Goal: Task Accomplishment & Management: Use online tool/utility

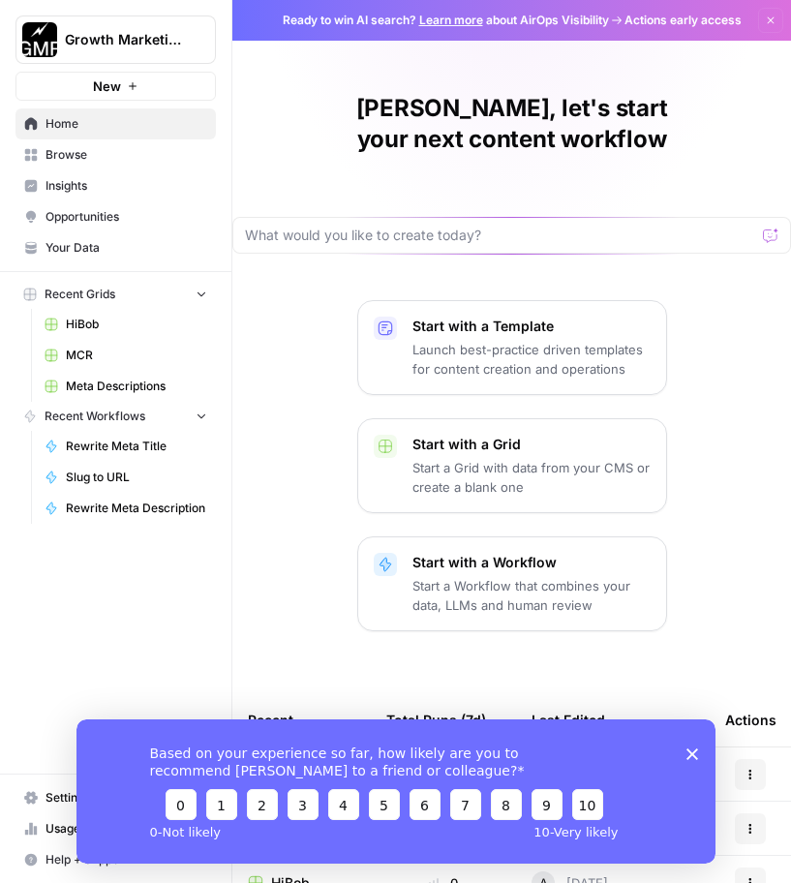
click at [89, 149] on span "Browse" at bounding box center [127, 154] width 162 height 17
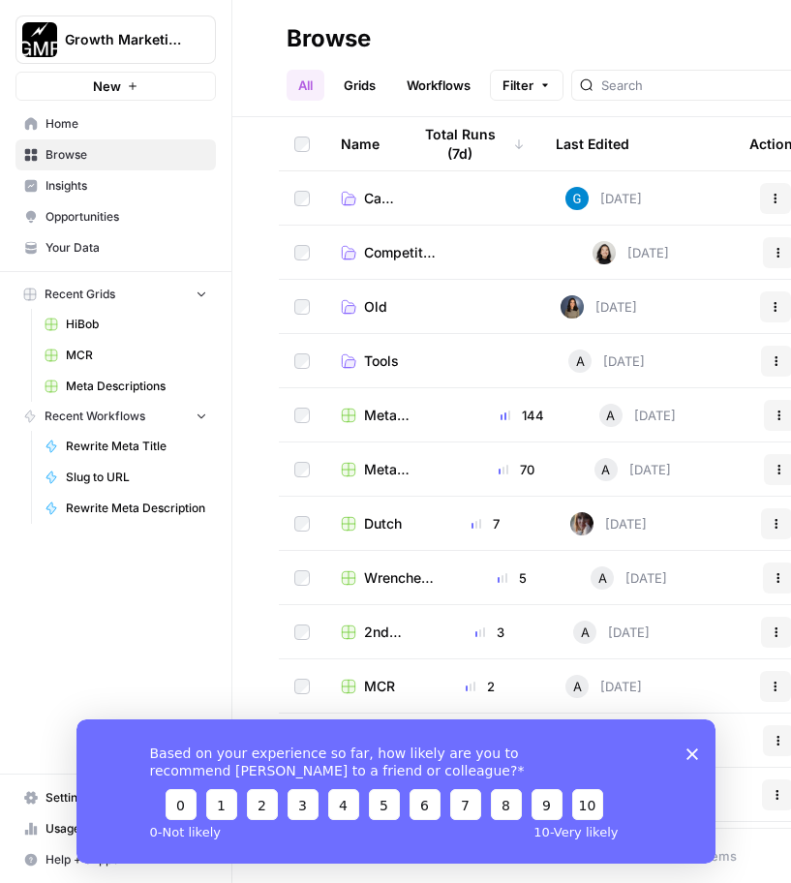
click at [379, 577] on span "Wrenchers (Bendpak)" at bounding box center [399, 578] width 70 height 19
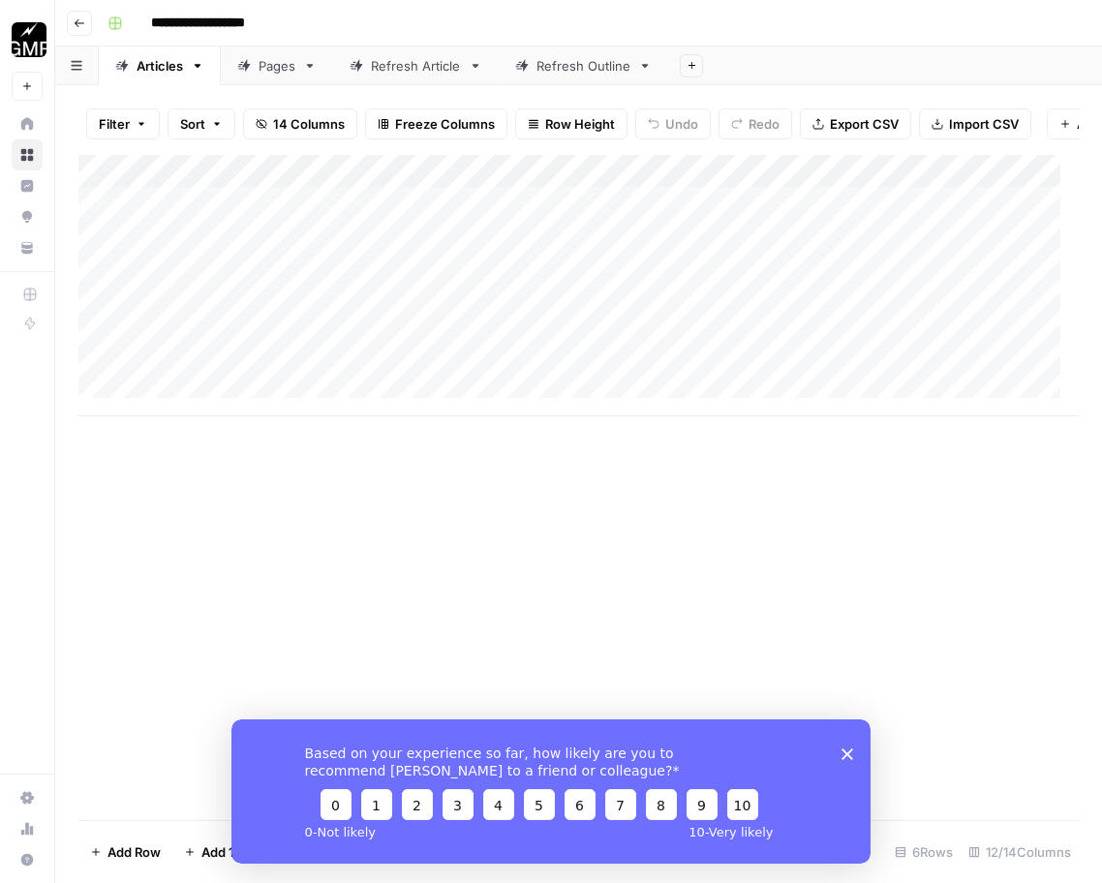
click at [264, 72] on div "Pages" at bounding box center [277, 65] width 37 height 19
click at [885, 535] on div "Add Column" at bounding box center [578, 384] width 1000 height 459
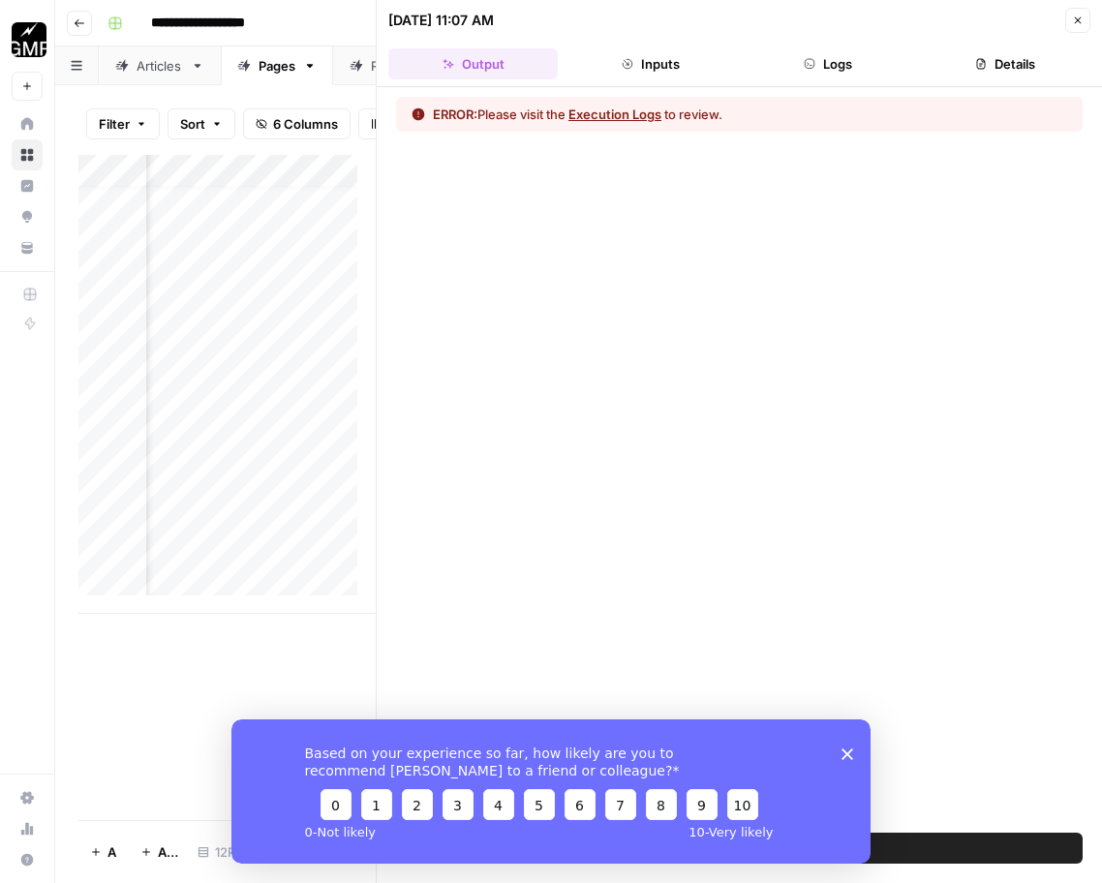
click at [632, 106] on button "Execution Logs" at bounding box center [615, 114] width 93 height 19
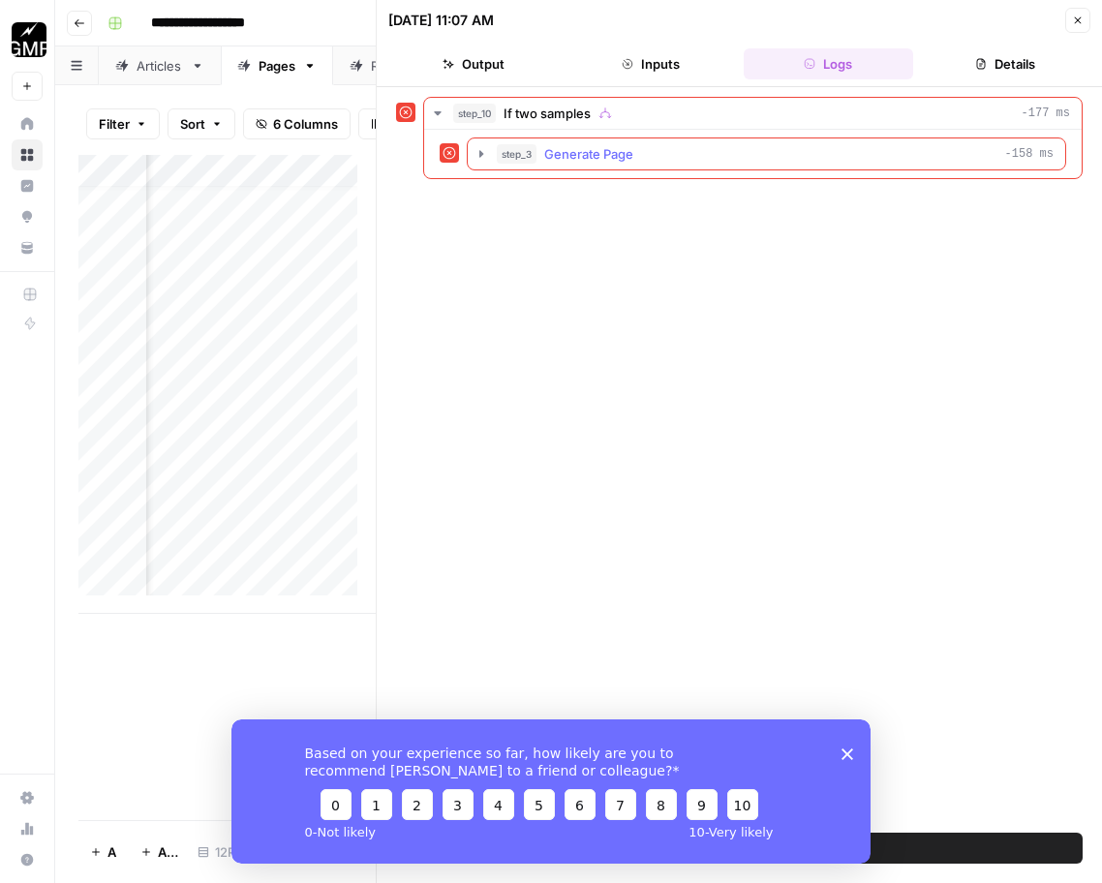
click at [593, 149] on span "Generate Page" at bounding box center [588, 153] width 89 height 19
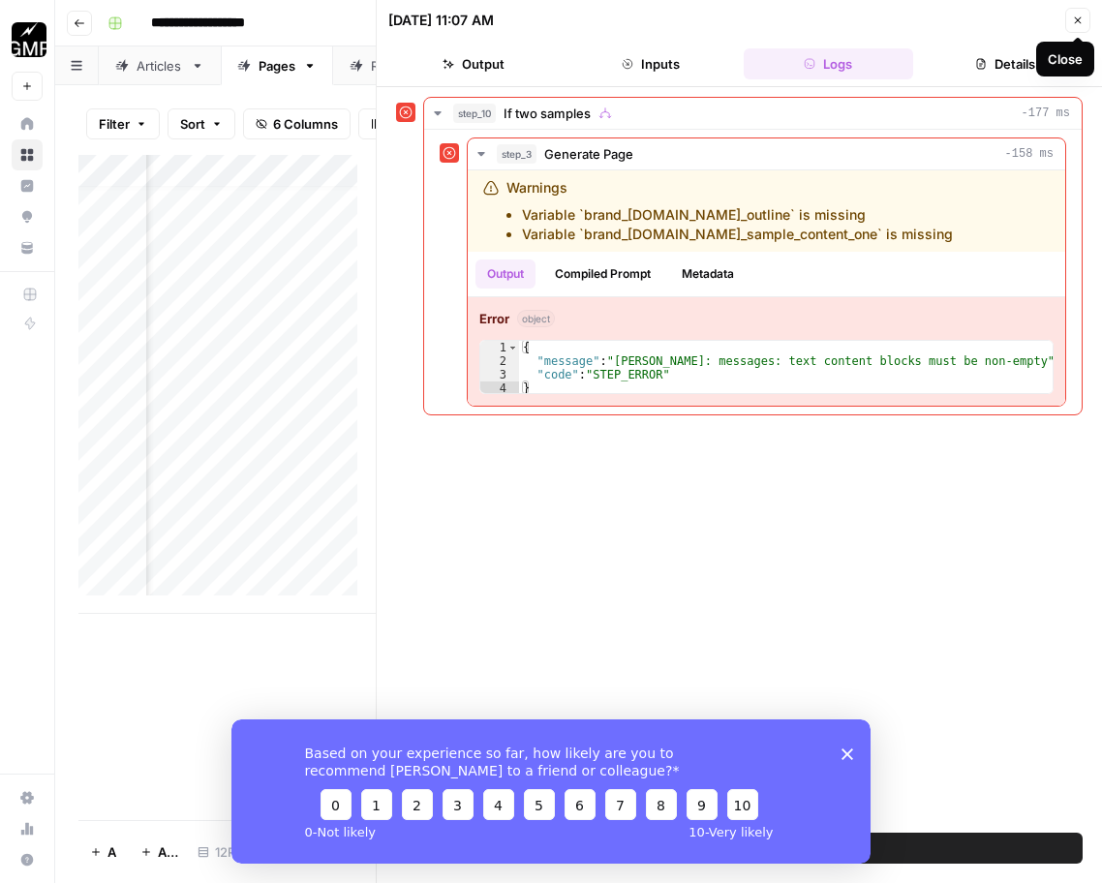
click at [1067, 18] on icon "button" at bounding box center [1078, 21] width 12 height 12
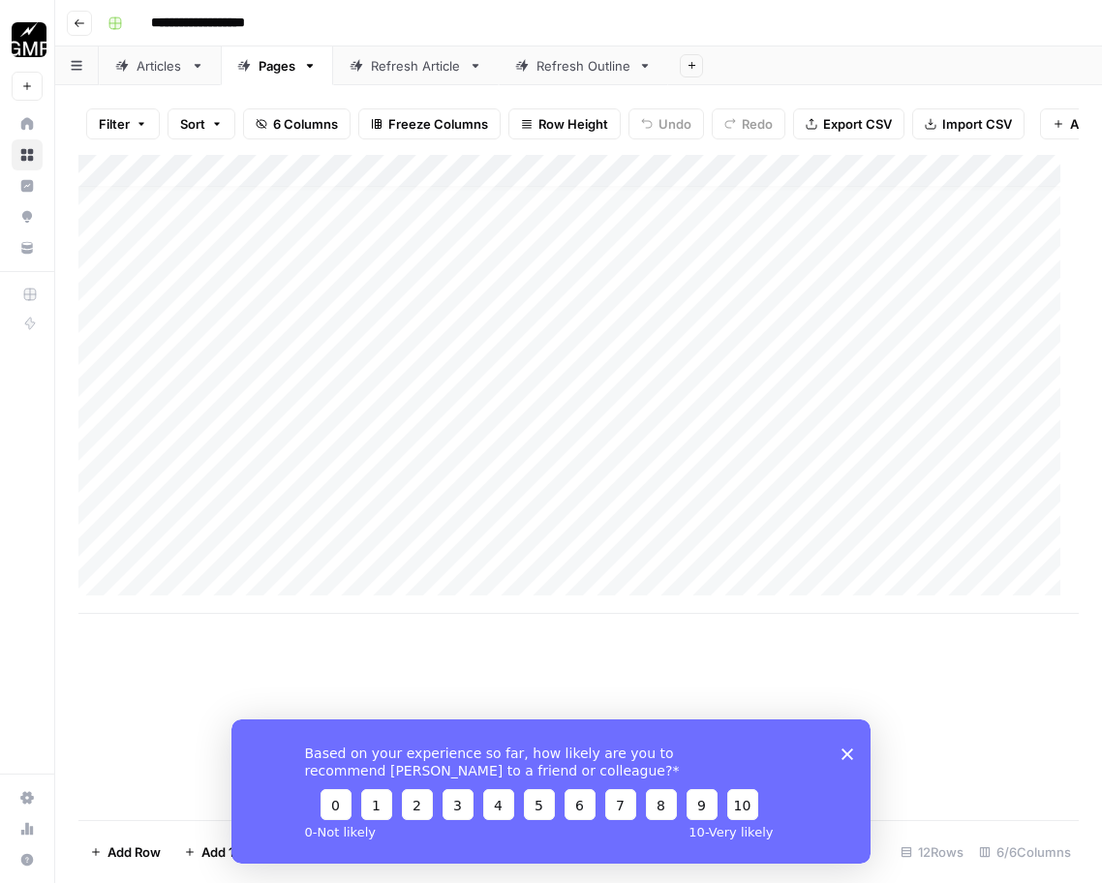
scroll to position [18, 0]
click at [154, 70] on div "Articles" at bounding box center [160, 65] width 46 height 19
click at [657, 256] on div "Add Column" at bounding box center [578, 285] width 1000 height 261
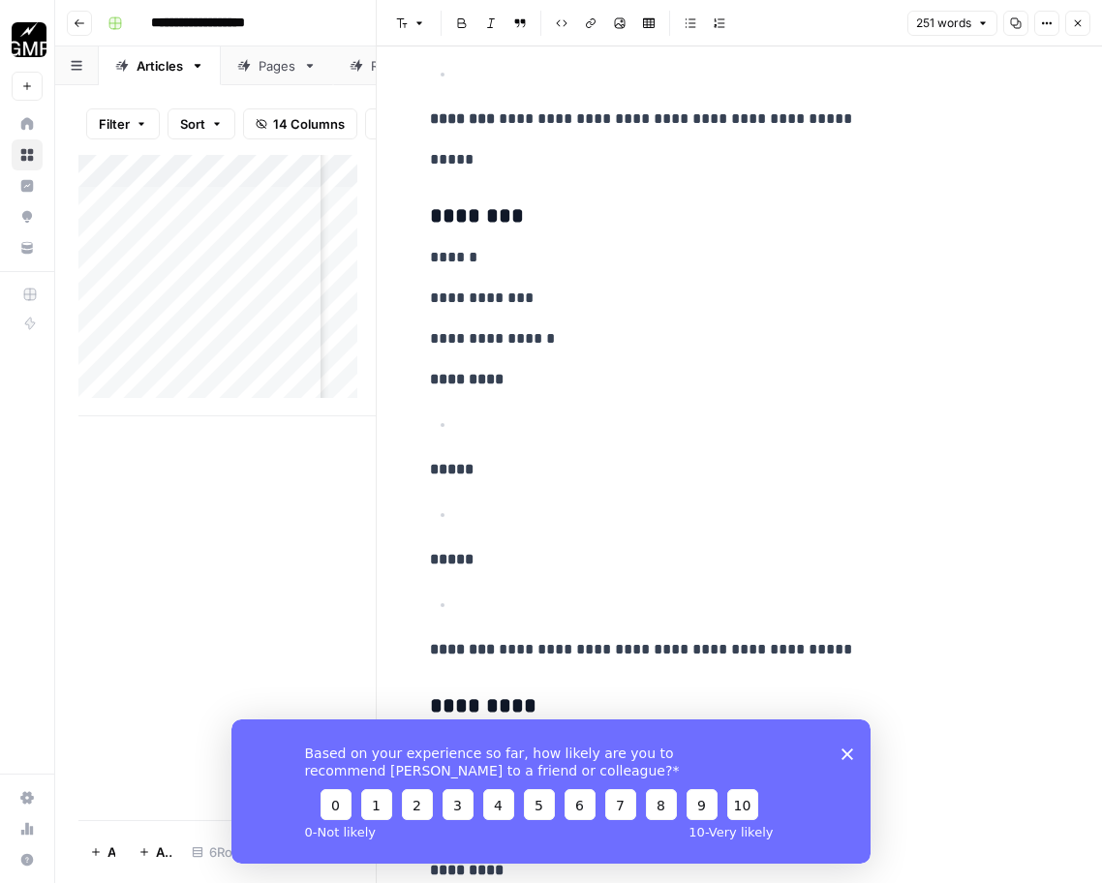
scroll to position [1671, 0]
click at [1067, 24] on icon "button" at bounding box center [1078, 23] width 7 height 7
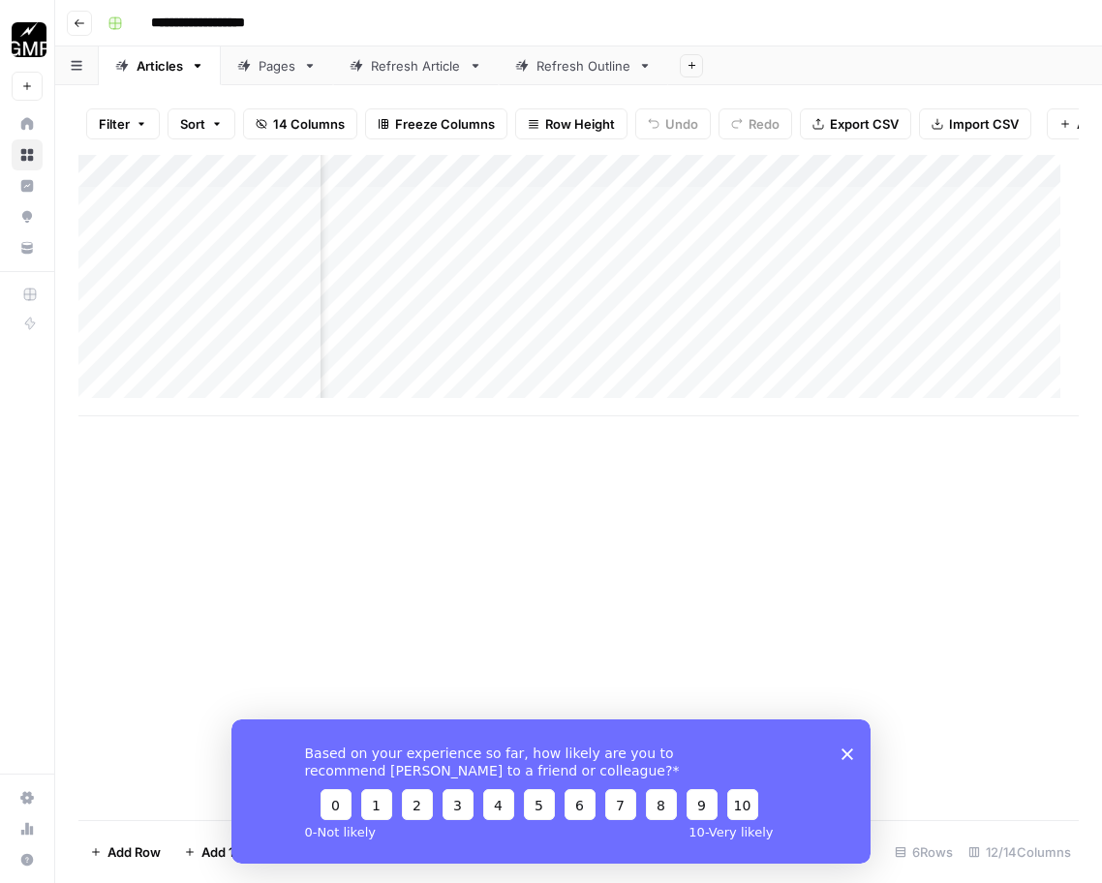
click at [432, 70] on div "Refresh Article" at bounding box center [416, 65] width 90 height 19
click at [591, 71] on div "Refresh Outline" at bounding box center [584, 65] width 94 height 19
